Goal: Obtain resource: Obtain resource

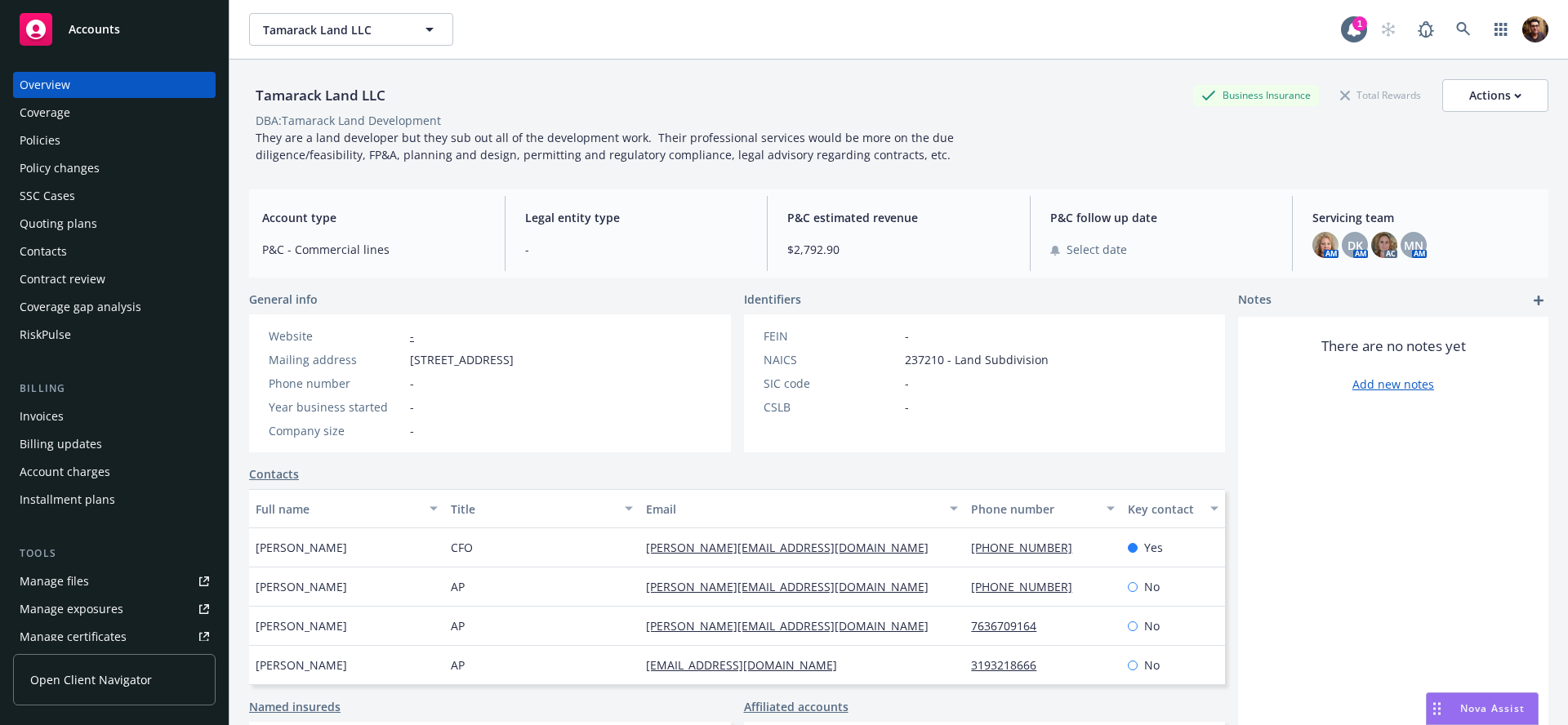
click at [94, 689] on link "Open Client Navigator" at bounding box center [114, 680] width 202 height 51
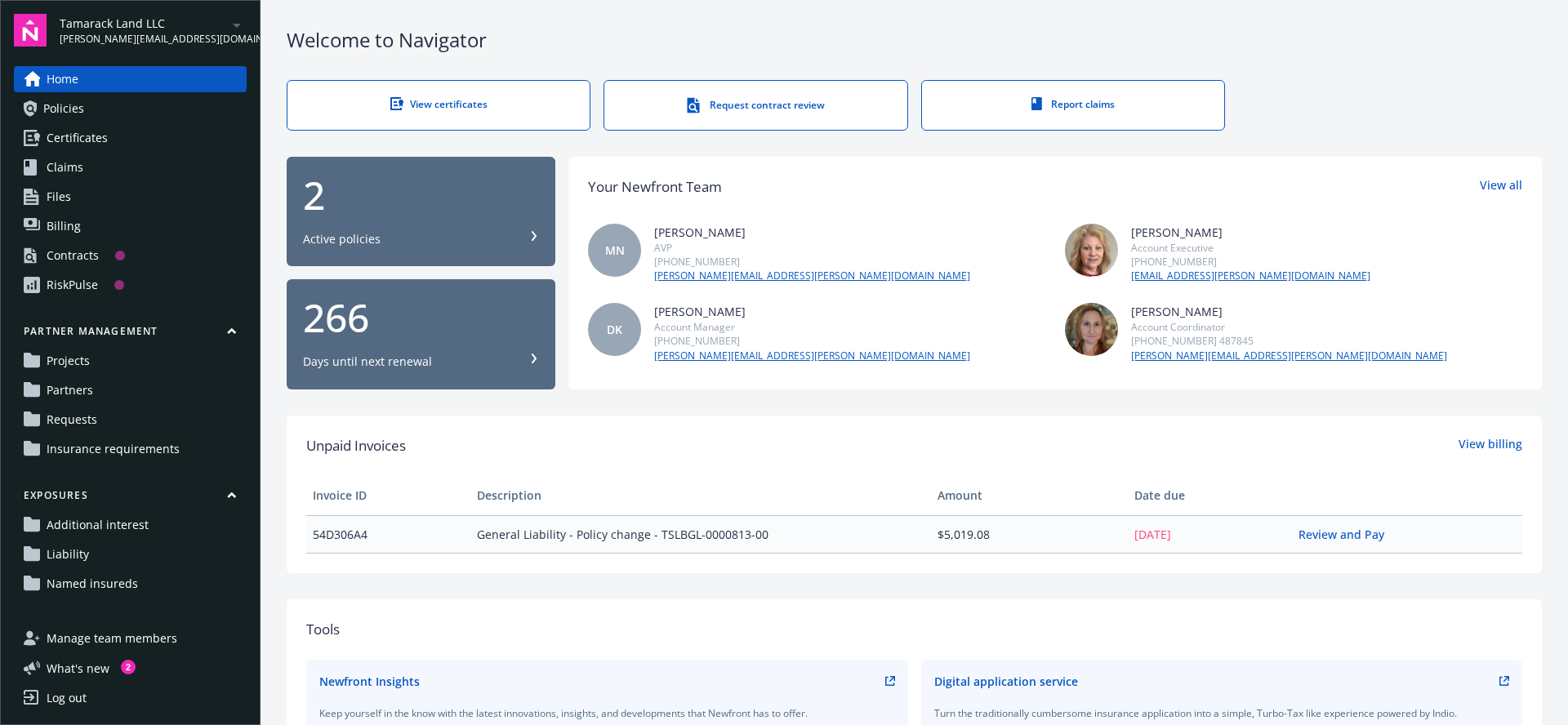
click at [142, 443] on span "Insurance requirements" at bounding box center [113, 449] width 133 height 26
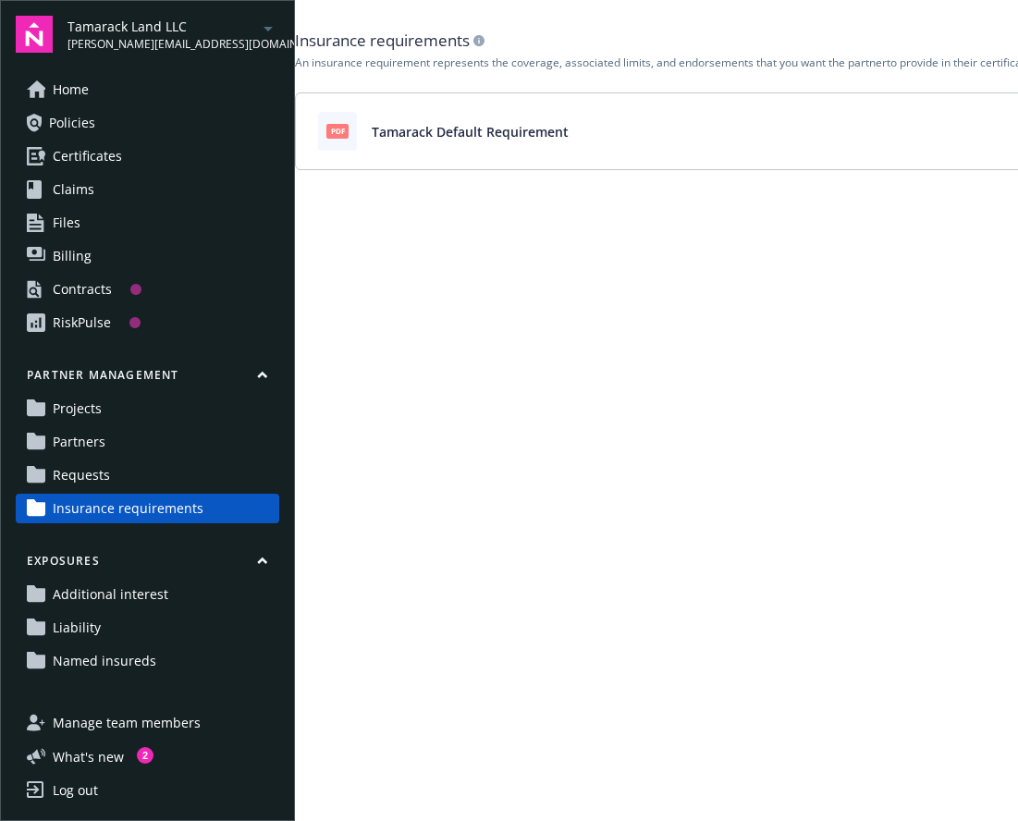
scroll to position [0, 109]
click at [994, 130] on icon "View" at bounding box center [995, 131] width 15 height 15
click at [971, 186] on main "Insurance requirements An insurance requirement represents the coverage, associ…" at bounding box center [656, 410] width 723 height 821
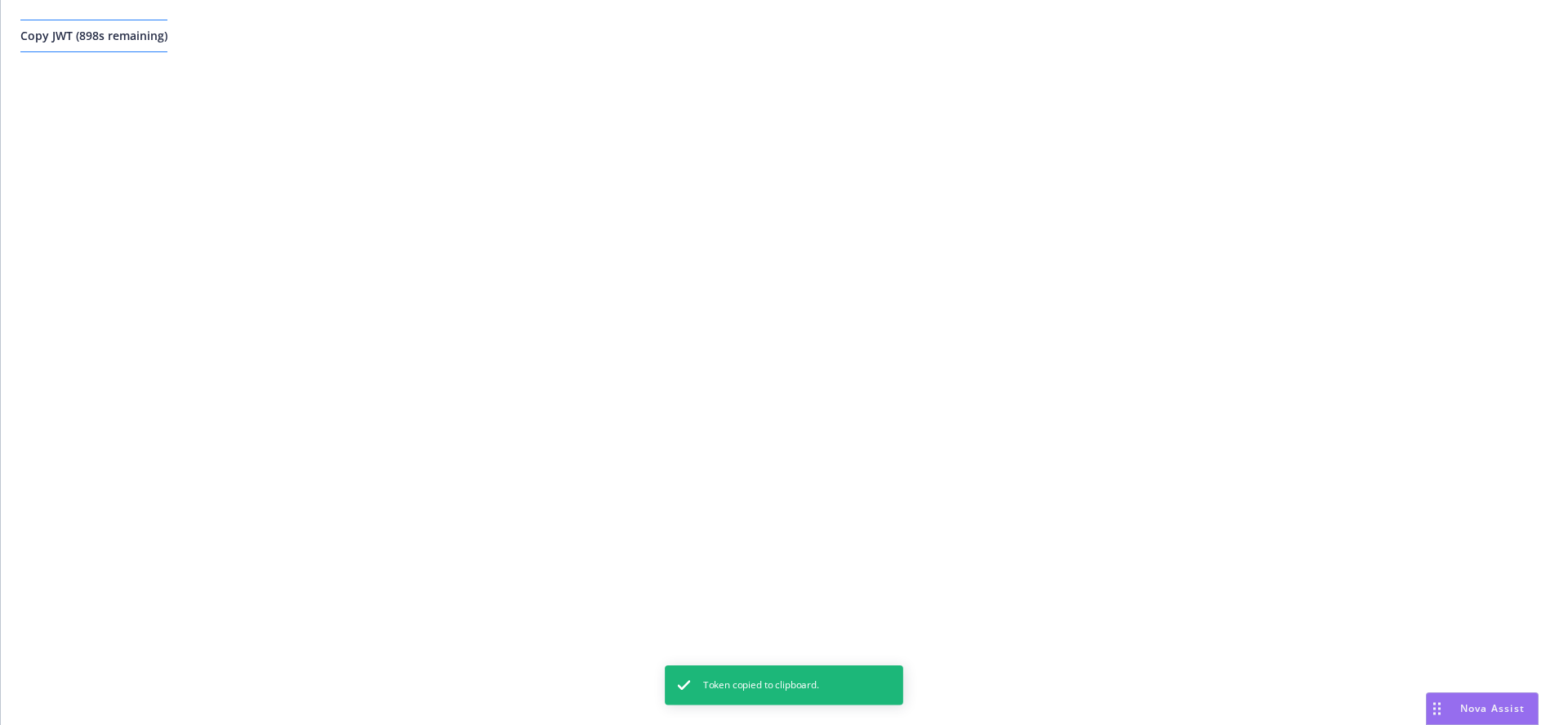
click at [152, 27] on span "Copy JWT ( 898 s remaining)" at bounding box center [94, 35] width 147 height 16
drag, startPoint x: 152, startPoint y: 27, endPoint x: 171, endPoint y: 27, distance: 19.0
click at [152, 27] on span "Copy JWT ( 898 s remaining)" at bounding box center [94, 35] width 147 height 16
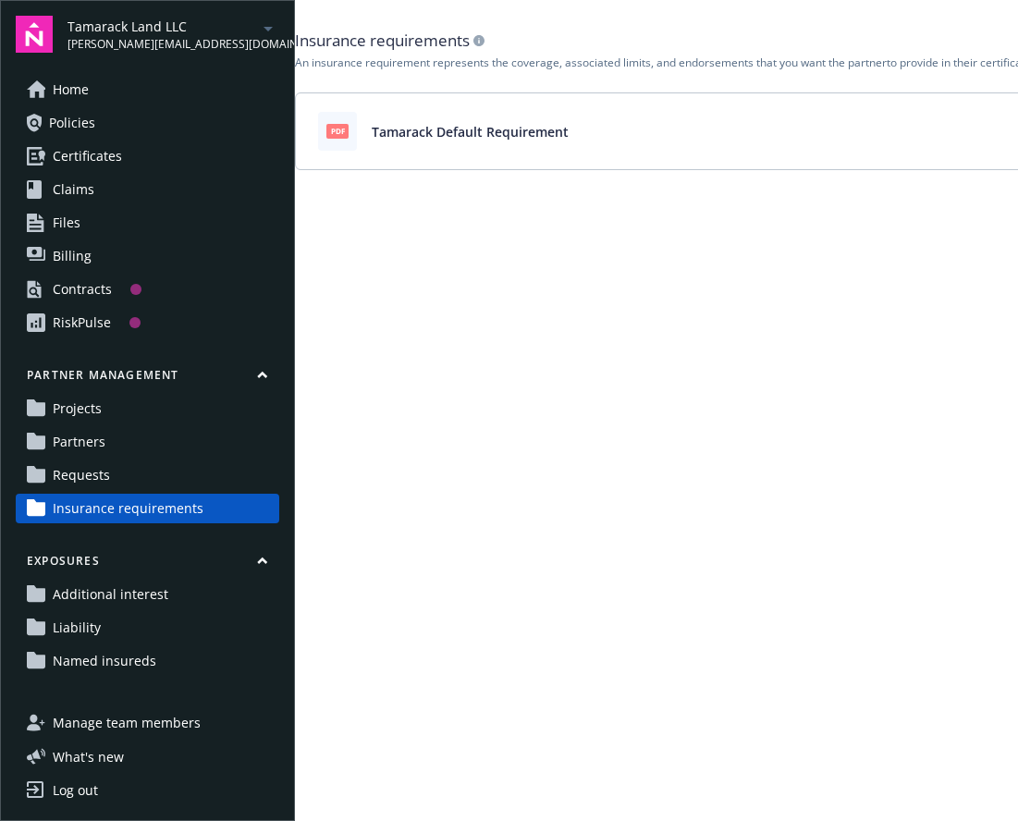
scroll to position [0, 109]
click at [999, 129] on icon "View" at bounding box center [995, 131] width 15 height 11
click at [967, 133] on icon "Download" at bounding box center [961, 131] width 15 height 15
